Goal: Complete application form

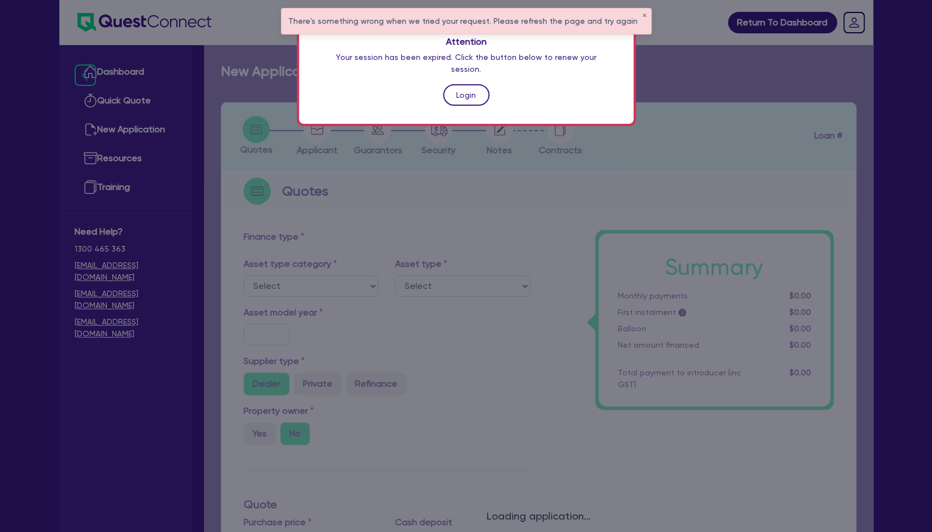
click at [473, 88] on link "Login" at bounding box center [466, 94] width 46 height 21
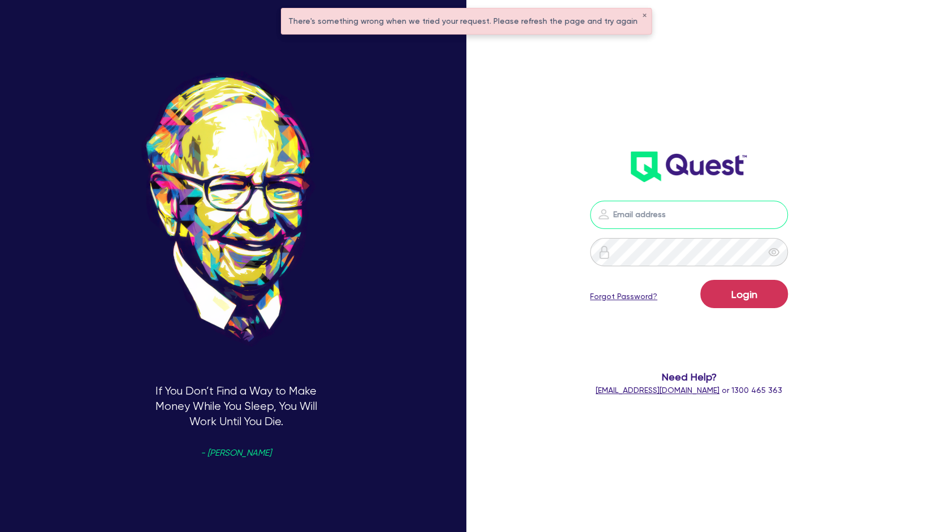
click at [674, 209] on input "email" at bounding box center [689, 215] width 198 height 28
type input "[EMAIL_ADDRESS][PERSON_NAME][DOMAIN_NAME]"
click at [753, 299] on button "Login" at bounding box center [745, 294] width 88 height 28
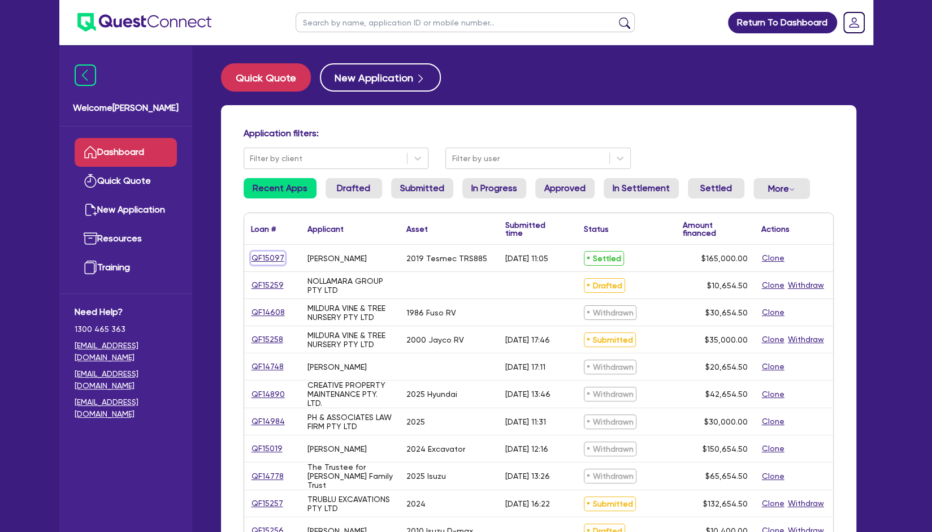
click at [273, 261] on link "QF15097" at bounding box center [268, 258] width 34 height 13
select select "PRIMARY_ASSETS"
select select "YELLOW_GOODS_AND_EXCAVATORS"
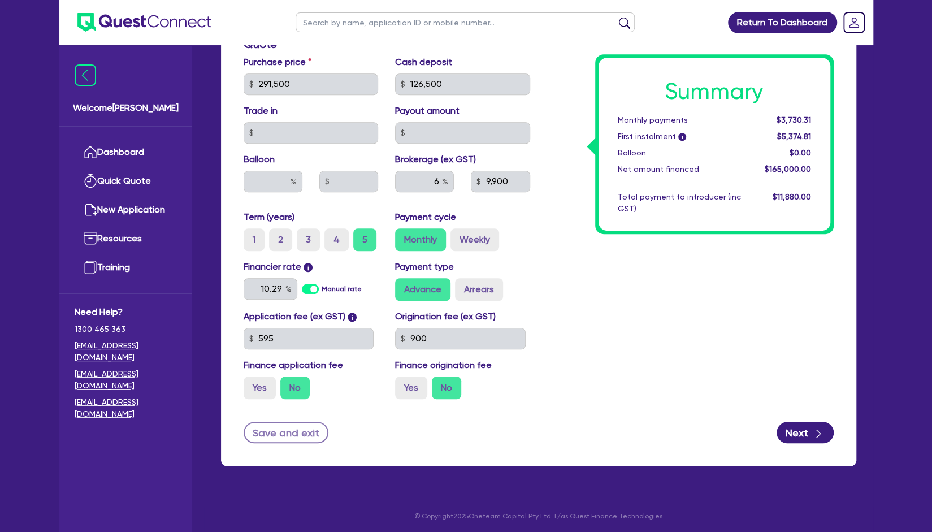
scroll to position [494, 0]
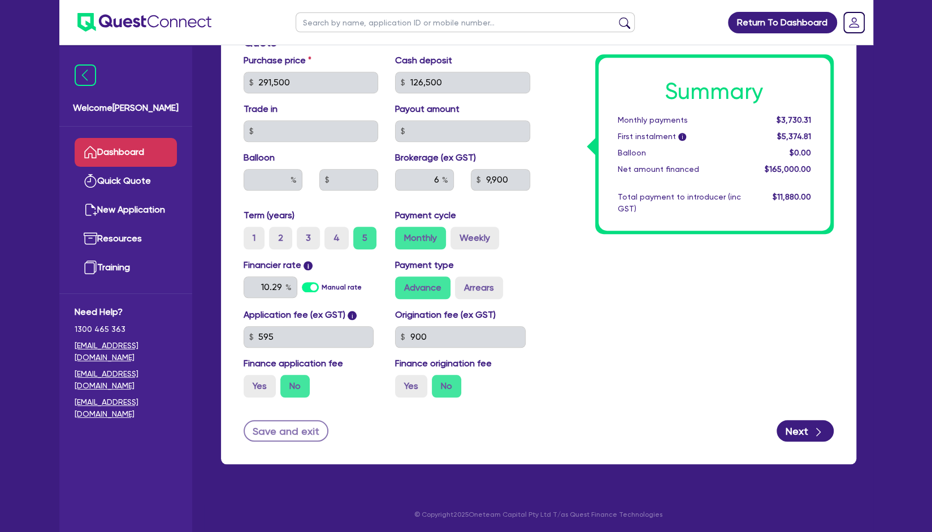
click at [116, 152] on link "Dashboard" at bounding box center [126, 152] width 102 height 29
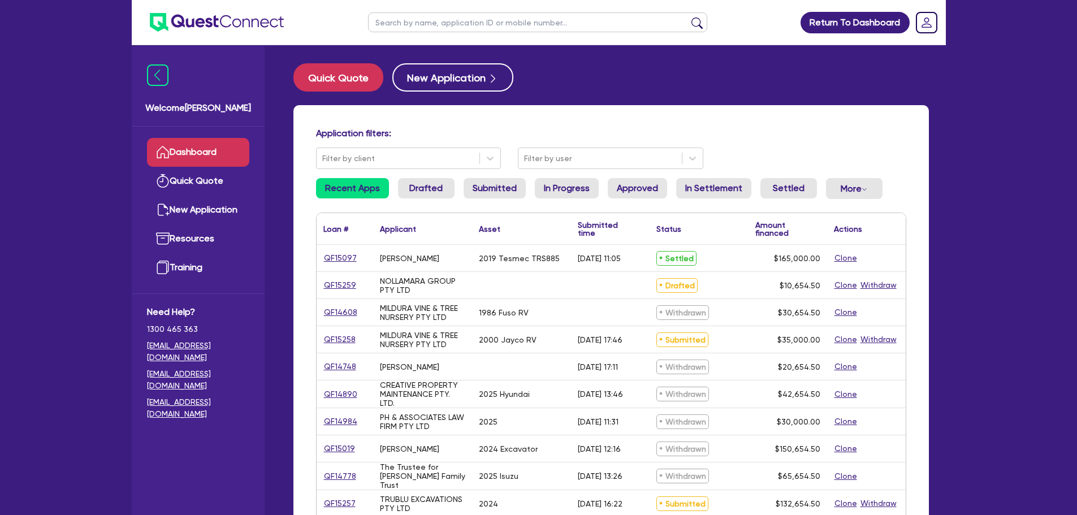
click at [405, 28] on input "text" at bounding box center [537, 22] width 339 height 20
type input "jasu"
click at [688, 17] on button "submit" at bounding box center [697, 25] width 18 height 16
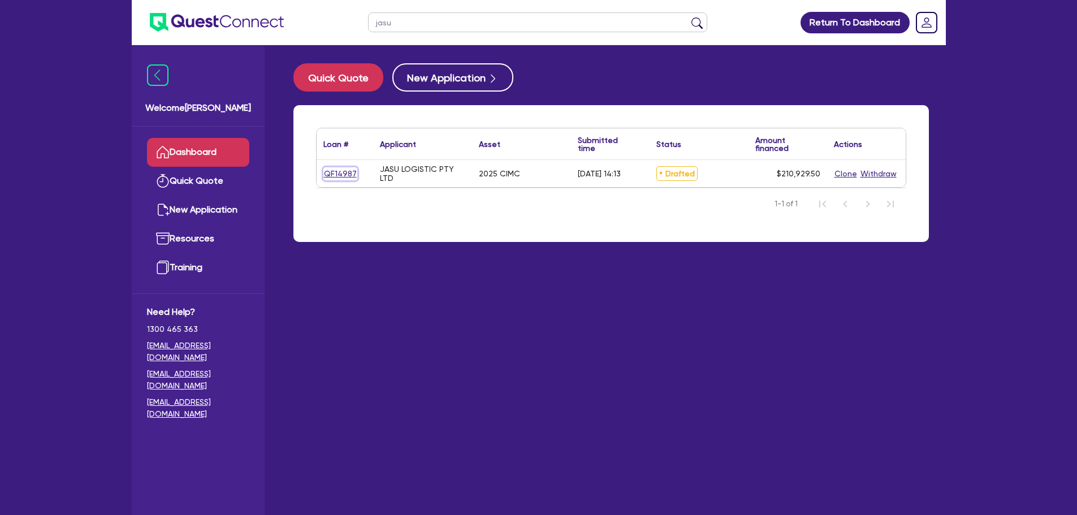
click at [349, 170] on link "QF14987" at bounding box center [340, 173] width 34 height 13
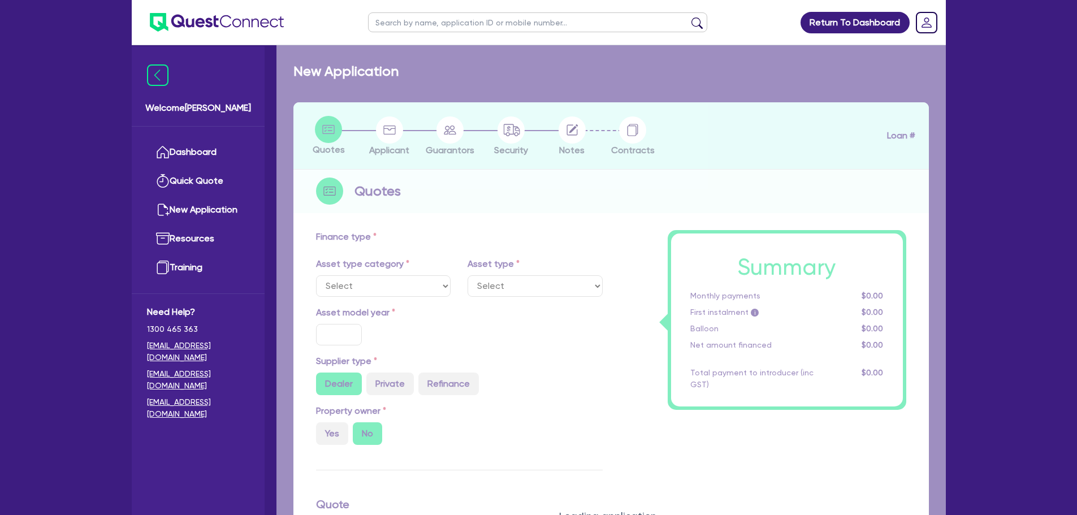
select select "PRIMARY_ASSETS"
type input "2025"
radio input "true"
type input "210,000"
type input "4"
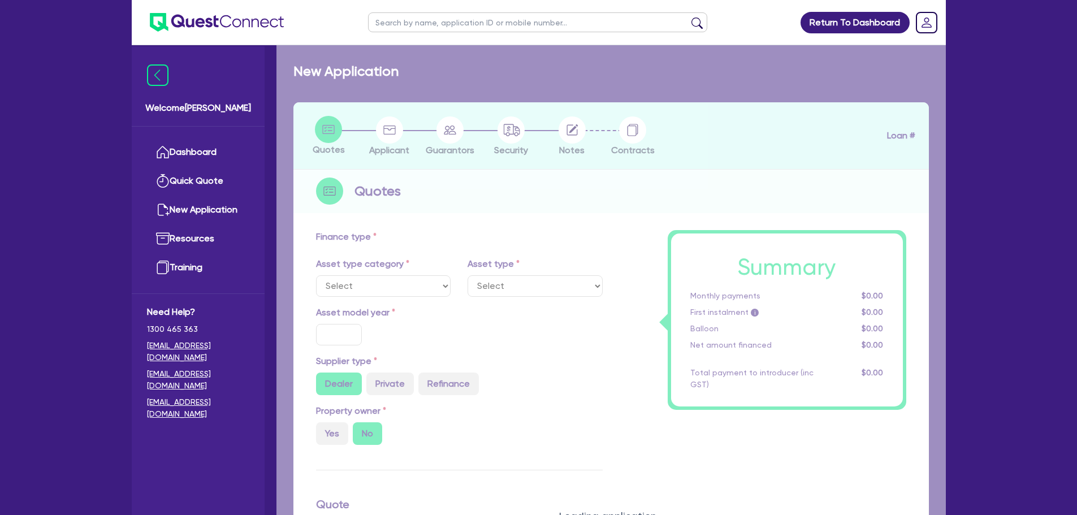
type input "8,437.18"
type input "6.4"
type input "250"
select select "TRAILERS"
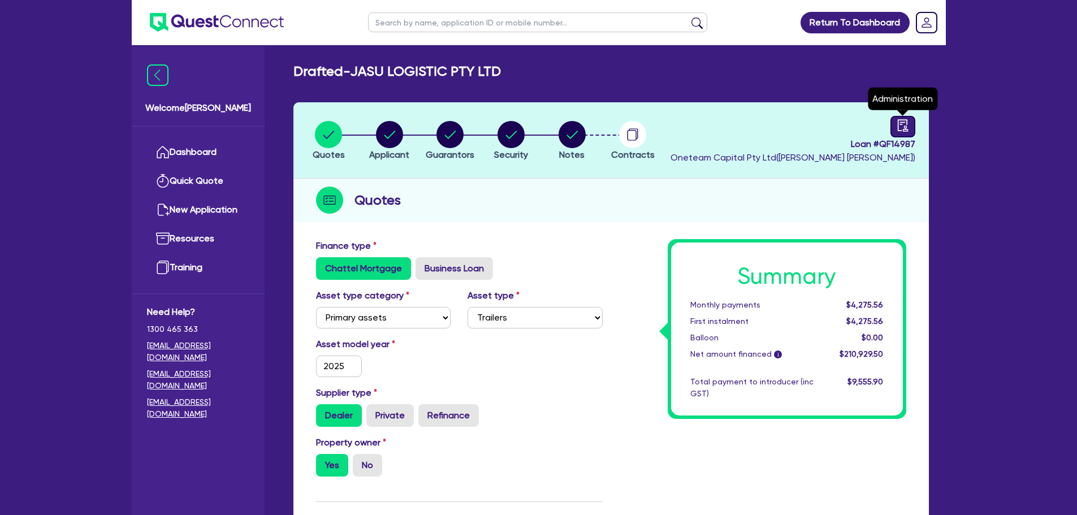
click at [913, 128] on link at bounding box center [903, 126] width 25 height 21
select select "DRAFTED_AMENDED"
select select "BigStone"
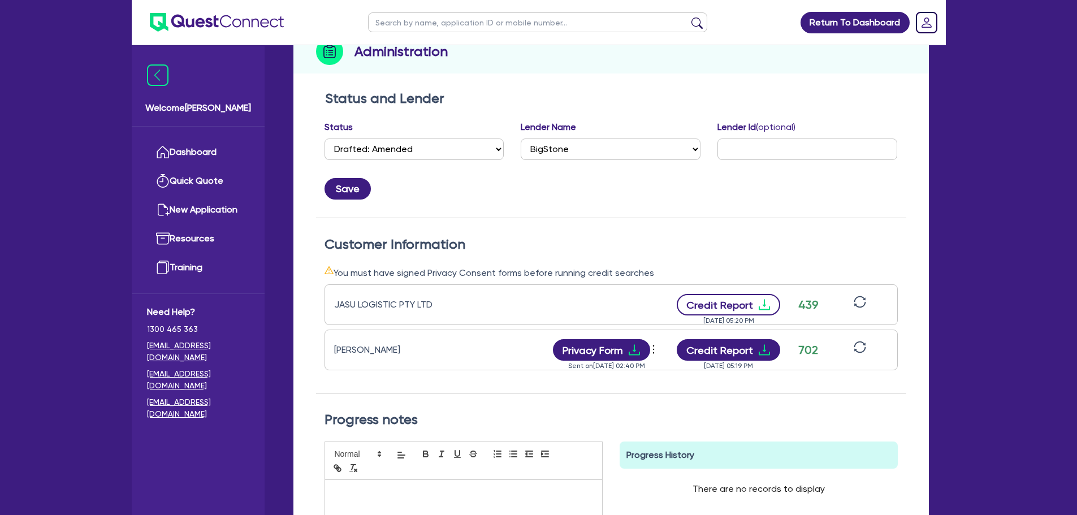
scroll to position [113, 0]
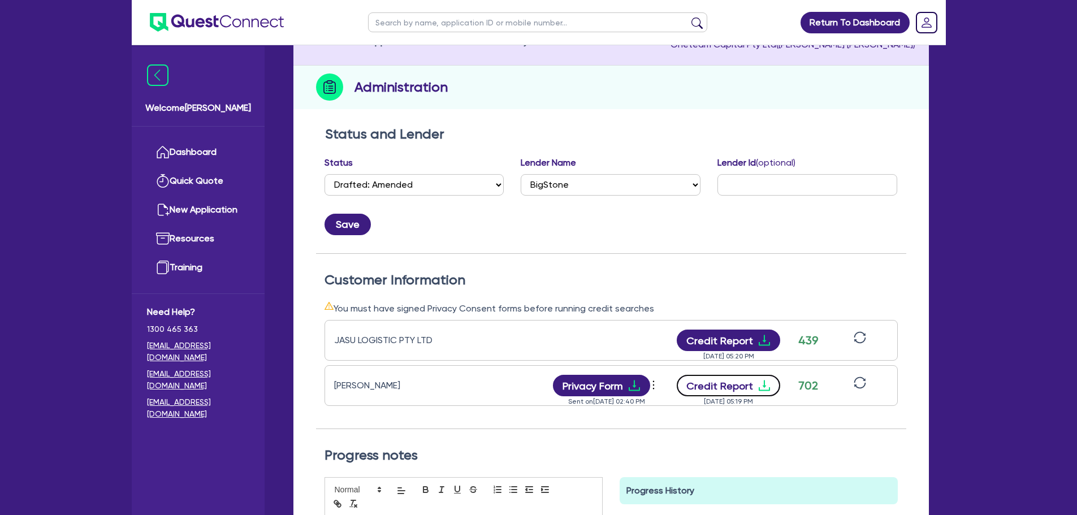
click at [707, 386] on button "Credit Report" at bounding box center [728, 385] width 103 height 21
